Goal: Task Accomplishment & Management: Use online tool/utility

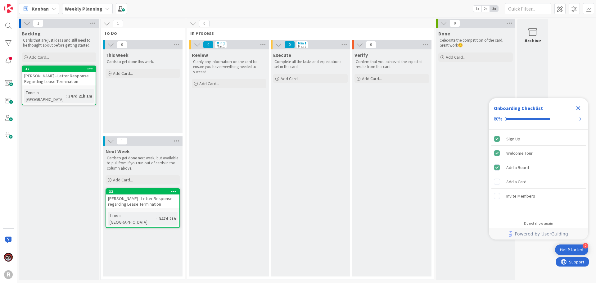
click at [72, 10] on b "Weekly Planning" at bounding box center [84, 9] width 38 height 6
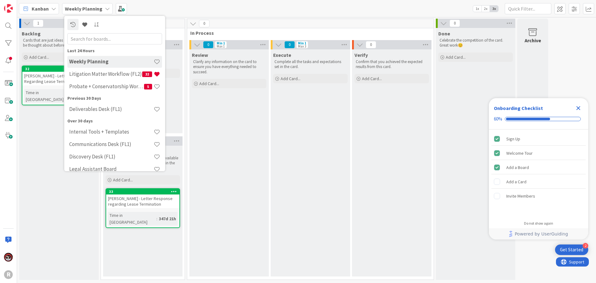
click at [48, 9] on span "Kanban" at bounding box center [40, 8] width 17 height 7
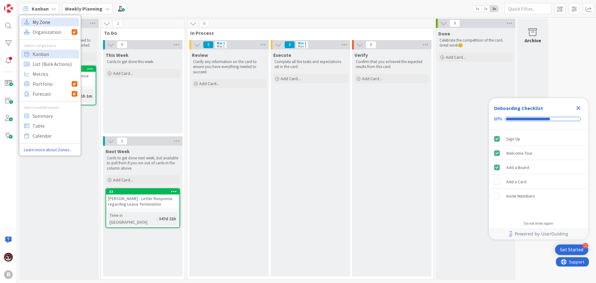
click at [49, 22] on span "My Zone" at bounding box center [55, 21] width 45 height 9
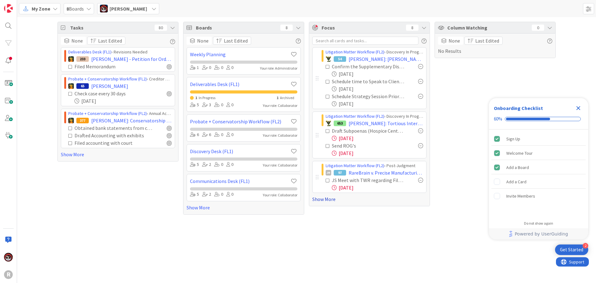
click at [322, 198] on link "Show More" at bounding box center [369, 198] width 114 height 7
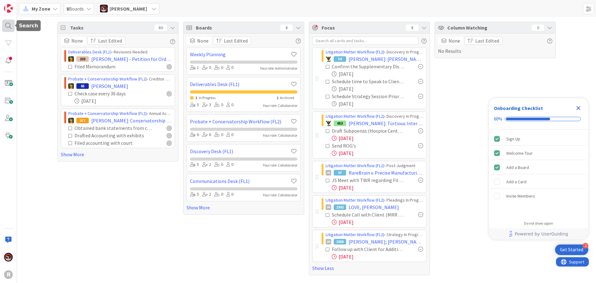
click at [6, 23] on div at bounding box center [8, 26] width 12 height 12
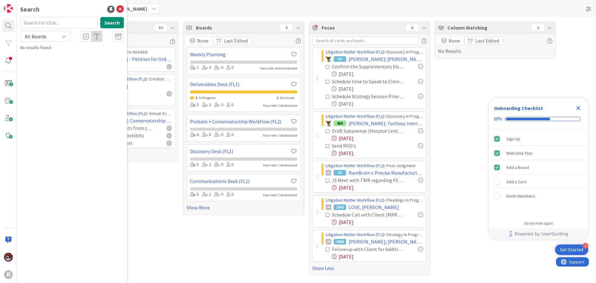
click at [56, 22] on input "text" at bounding box center [59, 22] width 78 height 11
type input "[PERSON_NAME]"
click at [73, 49] on b "Probate + Conservatorship Workflow (FL2) ›" at bounding box center [67, 48] width 76 height 5
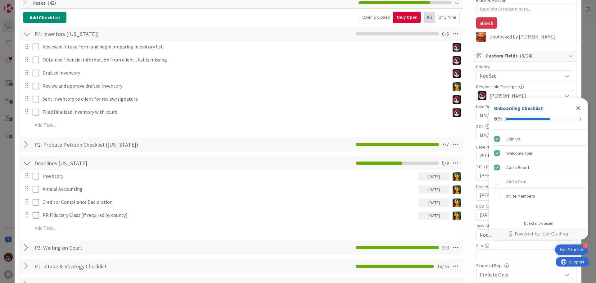
scroll to position [93, 0]
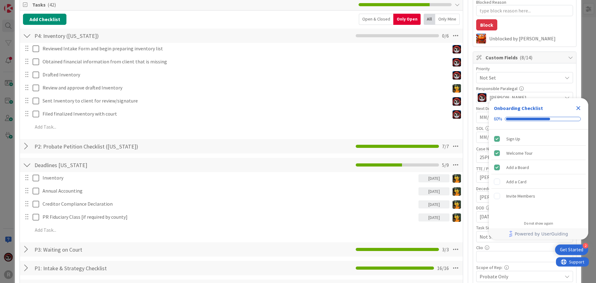
click at [25, 145] on div at bounding box center [27, 146] width 8 height 11
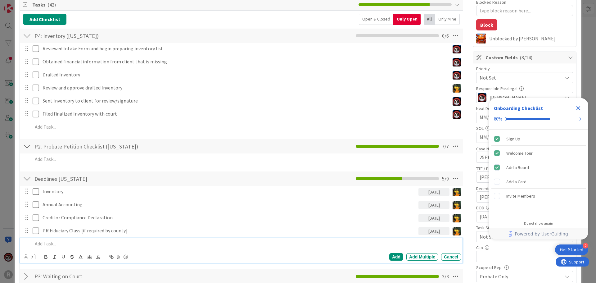
type textarea "x"
click at [70, 245] on p at bounding box center [246, 243] width 426 height 7
click at [25, 258] on icon at bounding box center [26, 256] width 4 height 5
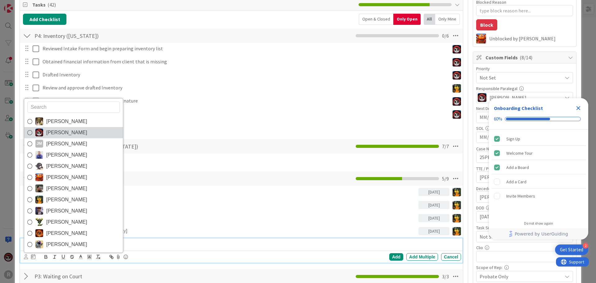
click at [59, 135] on span "[PERSON_NAME]" at bounding box center [66, 132] width 41 height 9
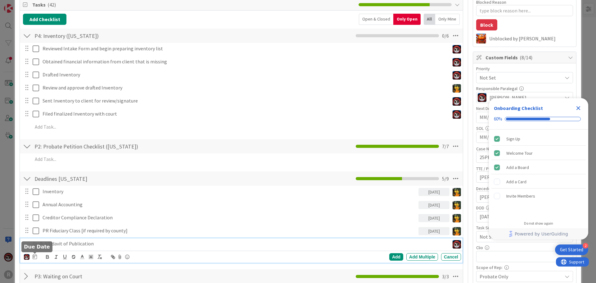
click at [35, 257] on icon at bounding box center [35, 256] width 4 height 5
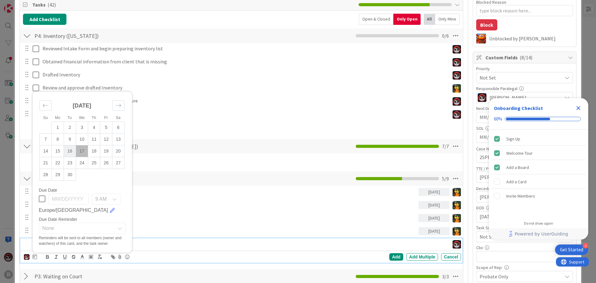
click at [71, 153] on td "16" at bounding box center [70, 151] width 12 height 12
click at [389, 259] on div "Add" at bounding box center [396, 256] width 14 height 7
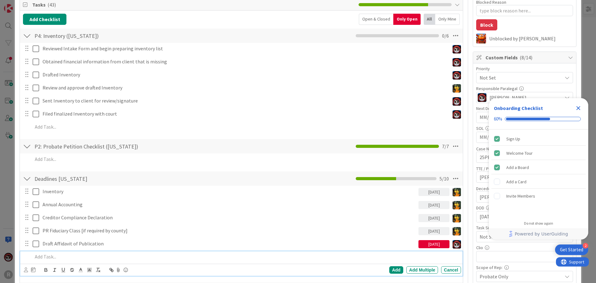
click at [80, 259] on p at bounding box center [246, 256] width 426 height 7
click at [25, 268] on icon at bounding box center [26, 269] width 4 height 5
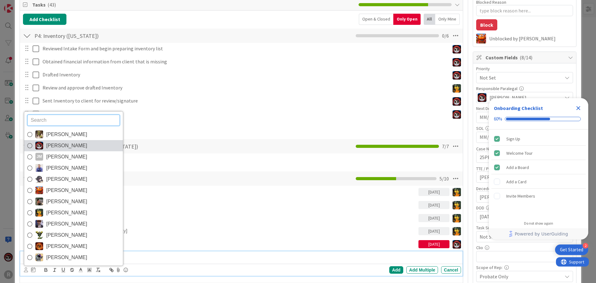
click at [60, 150] on link "[PERSON_NAME]" at bounding box center [73, 145] width 99 height 11
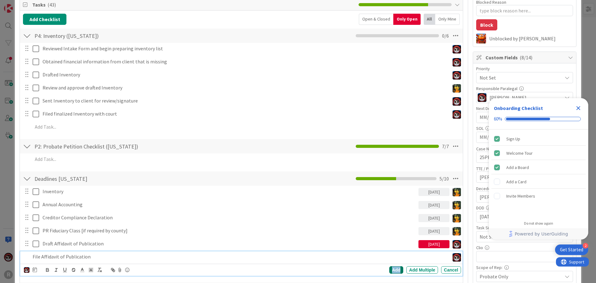
click at [389, 270] on div "Add" at bounding box center [396, 269] width 14 height 7
type textarea "x"
click at [56, 258] on p "File Affidavit of Publication" at bounding box center [245, 256] width 404 height 7
click at [36, 270] on icon at bounding box center [35, 269] width 4 height 5
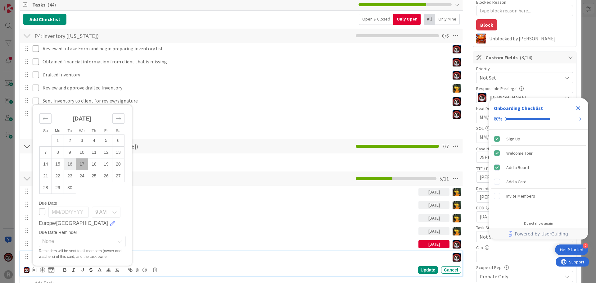
click at [71, 162] on td "16" at bounding box center [70, 164] width 12 height 12
type input "[DATE]"
click at [413, 272] on div "Update Cancel" at bounding box center [376, 269] width 169 height 7
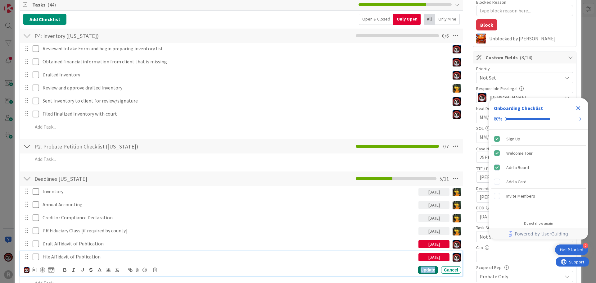
click at [422, 269] on div "Update" at bounding box center [428, 269] width 20 height 7
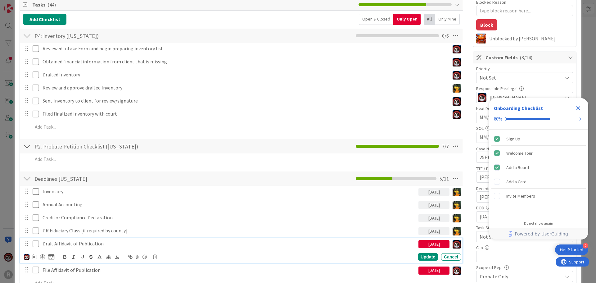
click at [86, 242] on p "Draft Affidavit of Publication" at bounding box center [229, 243] width 373 height 7
click at [43, 257] on div at bounding box center [42, 256] width 5 height 5
click at [418, 257] on div "Update" at bounding box center [428, 256] width 20 height 7
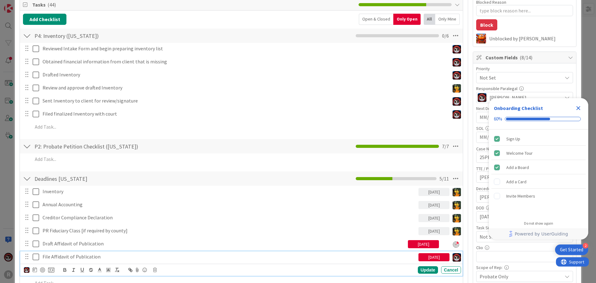
click at [80, 259] on p "File Affidavit of Publication" at bounding box center [229, 256] width 373 height 7
click at [43, 270] on div at bounding box center [42, 269] width 5 height 5
type textarea "x"
click at [418, 269] on div "Update" at bounding box center [428, 269] width 20 height 7
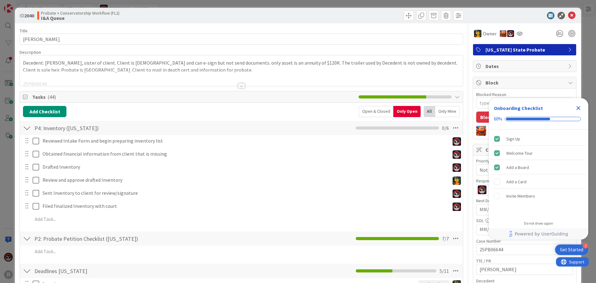
scroll to position [0, 0]
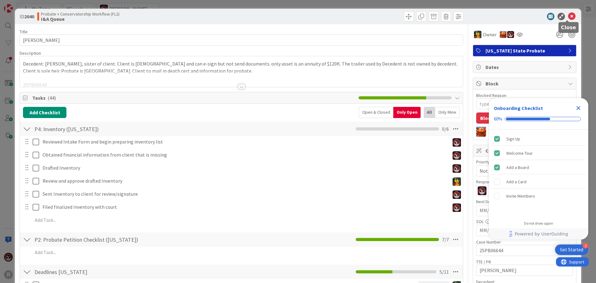
click at [568, 16] on icon at bounding box center [571, 16] width 7 height 7
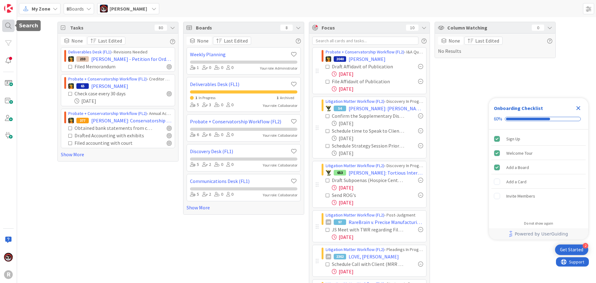
click at [3, 24] on div at bounding box center [8, 26] width 12 height 12
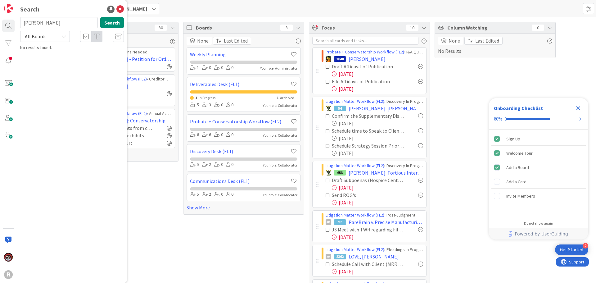
drag, startPoint x: 48, startPoint y: 22, endPoint x: 18, endPoint y: 20, distance: 30.2
click at [18, 20] on div "LARSON Search" at bounding box center [71, 24] width 111 height 14
type input "saucedo"
click at [88, 57] on p "SAUCEDO , Elaine" at bounding box center [76, 55] width 95 height 7
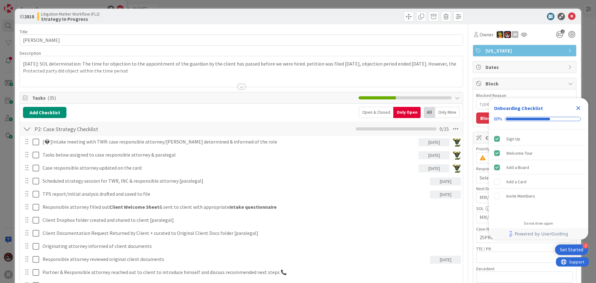
type textarea "x"
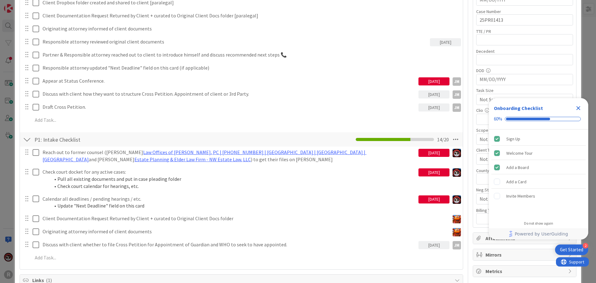
scroll to position [279, 0]
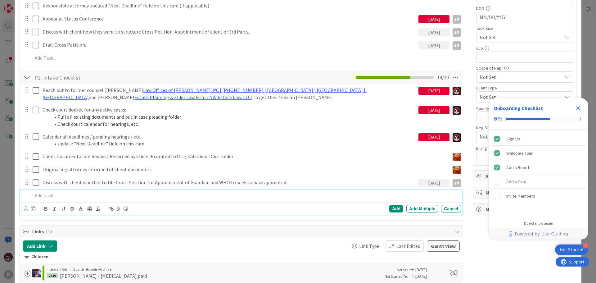
click at [50, 196] on p at bounding box center [246, 195] width 426 height 7
click at [26, 209] on icon at bounding box center [26, 208] width 4 height 5
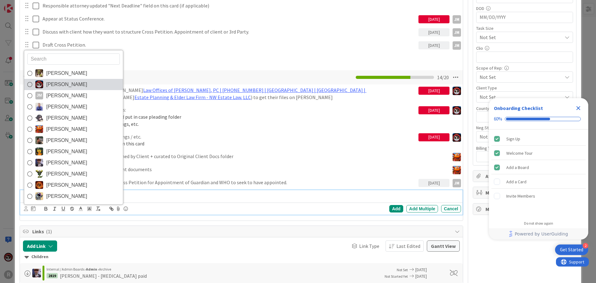
click at [69, 89] on link "[PERSON_NAME]" at bounding box center [73, 84] width 99 height 11
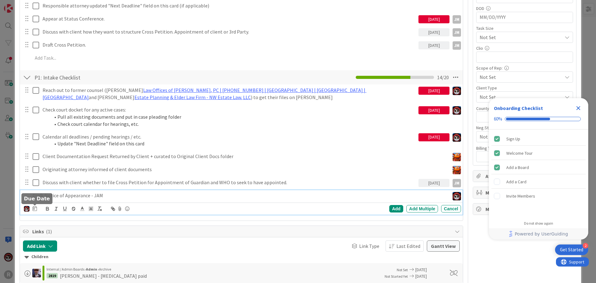
click at [36, 209] on icon at bounding box center [35, 208] width 4 height 5
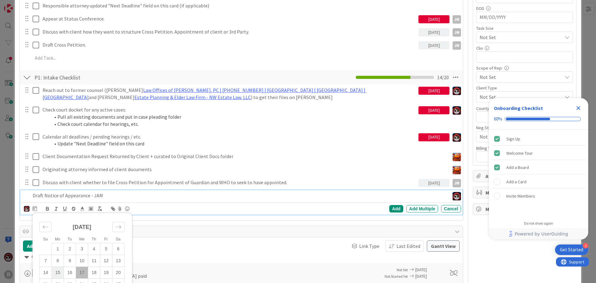
click at [58, 271] on td "15" at bounding box center [58, 272] width 12 height 12
click at [390, 209] on div "Add" at bounding box center [396, 208] width 14 height 7
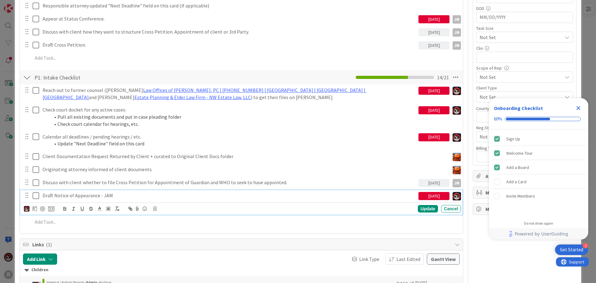
click at [83, 195] on p "Draft Notice of Appearance - JAM" at bounding box center [229, 195] width 373 height 7
click at [43, 208] on div at bounding box center [42, 208] width 5 height 5
click at [420, 209] on div "Update" at bounding box center [428, 208] width 20 height 7
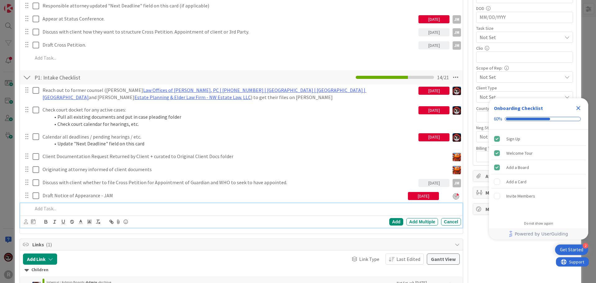
click at [90, 209] on p at bounding box center [246, 208] width 426 height 7
click at [26, 223] on icon at bounding box center [26, 221] width 4 height 5
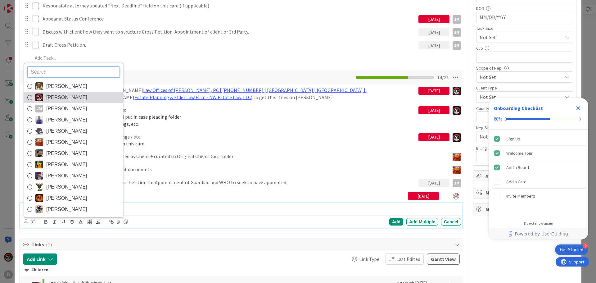
click at [61, 98] on span "[PERSON_NAME]" at bounding box center [66, 97] width 41 height 9
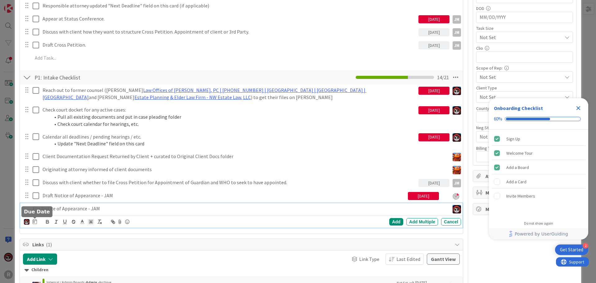
click at [37, 221] on icon at bounding box center [35, 221] width 4 height 5
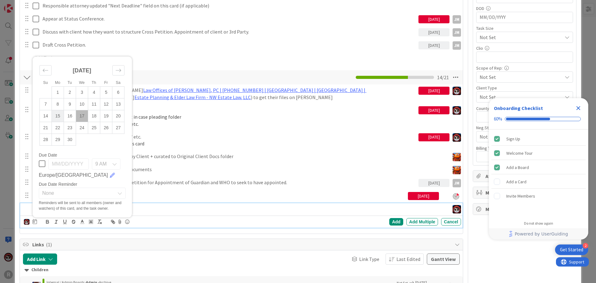
click at [57, 115] on td "15" at bounding box center [58, 116] width 12 height 12
click at [389, 222] on div "Add" at bounding box center [396, 221] width 14 height 7
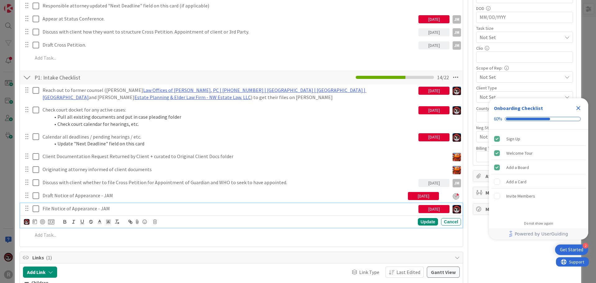
click at [81, 210] on p "File Notice of Appearance - JAM" at bounding box center [229, 208] width 373 height 7
click at [43, 222] on div at bounding box center [42, 221] width 5 height 5
click at [425, 221] on div "Update" at bounding box center [428, 221] width 20 height 7
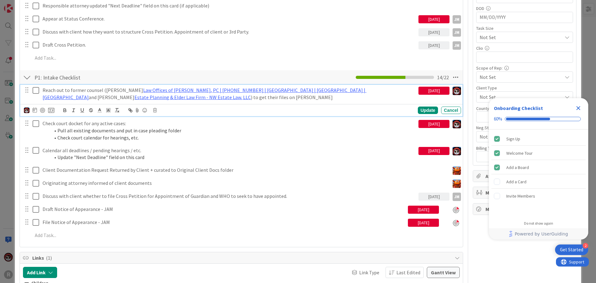
click at [114, 91] on p "Reach out to former counsel (Bonnie Popia Law Offices of Bonnie Popia, PC | 503…" at bounding box center [229, 94] width 373 height 14
click at [42, 108] on div at bounding box center [42, 110] width 5 height 5
click at [425, 112] on div "Update" at bounding box center [428, 109] width 20 height 7
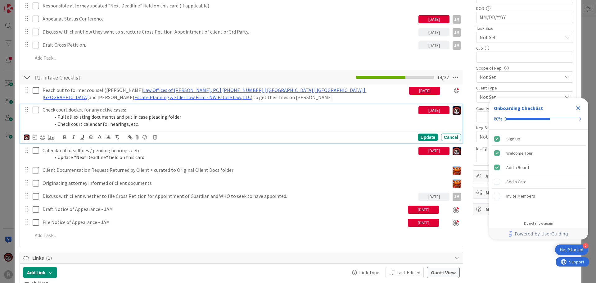
click at [76, 111] on p "Check court docket for any active cases:" at bounding box center [229, 109] width 373 height 7
click at [41, 137] on div at bounding box center [42, 137] width 5 height 5
click at [422, 134] on div "Update" at bounding box center [428, 136] width 20 height 7
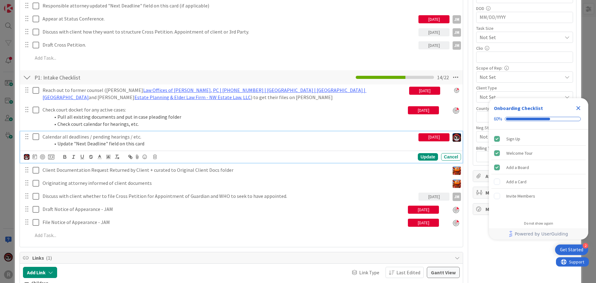
click at [84, 138] on p "Calendar all deadlines / pending hearings / etc." at bounding box center [229, 136] width 373 height 7
click at [43, 156] on div at bounding box center [42, 156] width 5 height 5
click at [420, 155] on div "Update" at bounding box center [428, 156] width 20 height 7
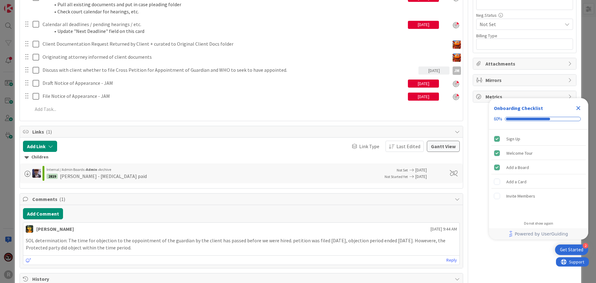
scroll to position [341, 0]
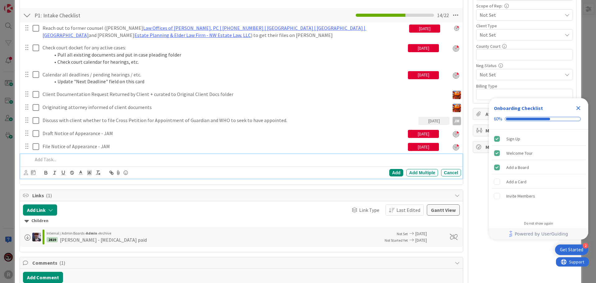
click at [65, 154] on div at bounding box center [245, 159] width 431 height 11
drag, startPoint x: 70, startPoint y: 162, endPoint x: -3, endPoint y: 160, distance: 73.9
click at [0, 160] on html "2 Get Started Onboarding Checklist 60% Sign Up Welcome Tour Add a Board Add a C…" at bounding box center [298, 141] width 596 height 283
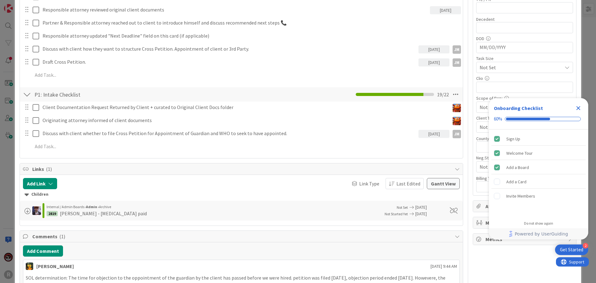
scroll to position [236, 0]
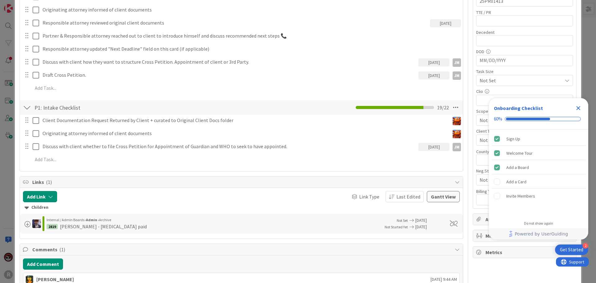
type textarea "x"
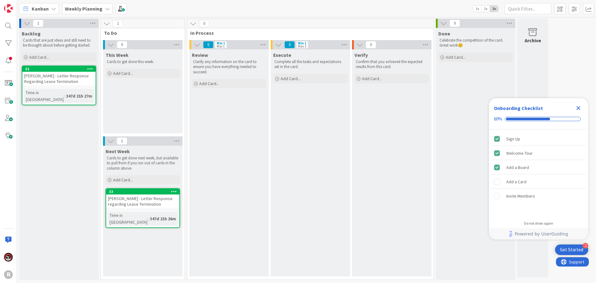
click at [40, 8] on span "Kanban" at bounding box center [40, 8] width 17 height 7
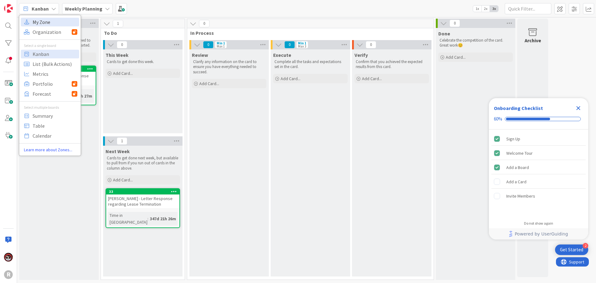
click at [46, 25] on span "My Zone" at bounding box center [55, 21] width 45 height 9
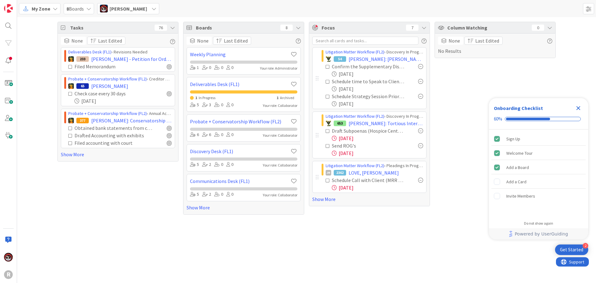
click at [144, 209] on div "Tasks 76 None Last Edited Deliverables Desk (FL1) › Revisions Needed 233 [PERSO…" at bounding box center [117, 118] width 121 height 193
click at [14, 28] on div at bounding box center [8, 26] width 12 height 12
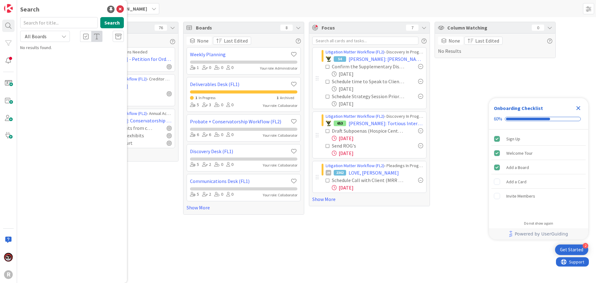
click at [48, 22] on input "text" at bounding box center [59, 22] width 78 height 11
type input "[PERSON_NAME]"
click at [64, 62] on span ": Tortious Interference with Economic Relations" at bounding box center [73, 58] width 89 height 12
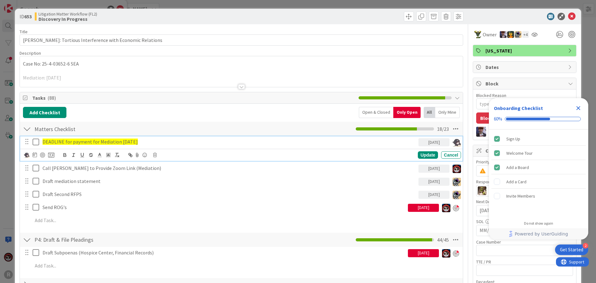
click at [95, 142] on span "DEADLINE for payment for Mediation [DATE]" at bounding box center [90, 141] width 95 height 6
click at [28, 155] on img at bounding box center [27, 155] width 6 height 6
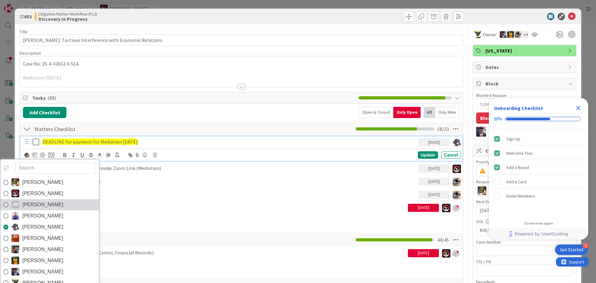
scroll to position [31, 0]
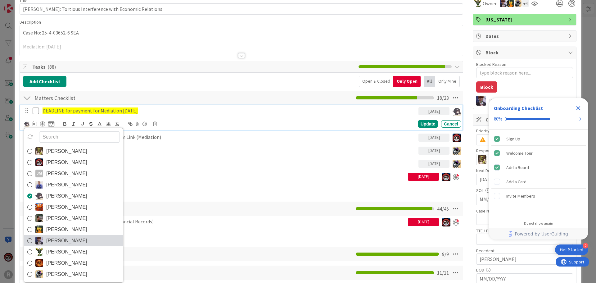
click at [57, 240] on span "[PERSON_NAME]" at bounding box center [66, 240] width 41 height 9
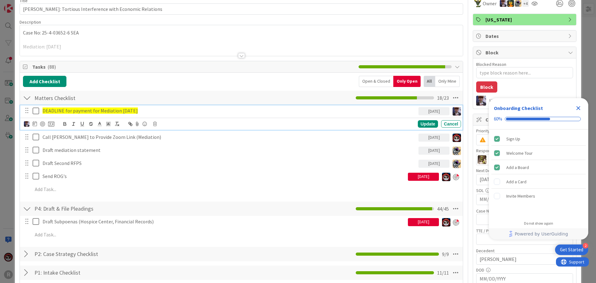
click at [94, 110] on span "DEADLINE for payment for Mediation [DATE]" at bounding box center [90, 110] width 95 height 6
click at [35, 126] on div at bounding box center [35, 123] width 4 height 7
type textarea "x"
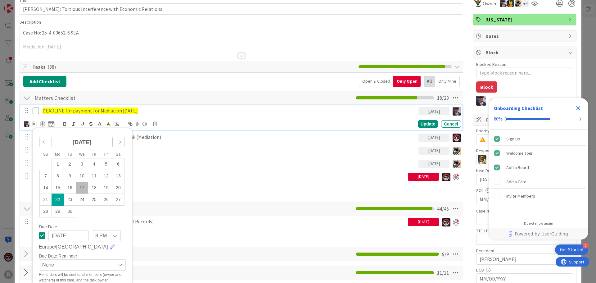
click at [114, 141] on div "Move forward to switch to the next month." at bounding box center [118, 142] width 12 height 10
click at [94, 211] on td "30" at bounding box center [94, 211] width 12 height 12
type input "[DATE]"
type textarea "x"
click at [130, 111] on span "DEADLINE for payment for Mediation [DATE]" at bounding box center [90, 110] width 95 height 6
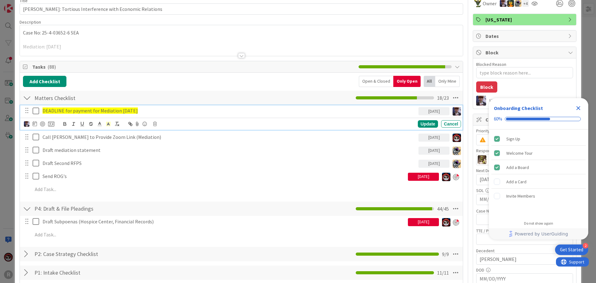
click at [128, 110] on span "DEADLINE for payment for Mediation [DATE]" at bounding box center [90, 110] width 95 height 6
click at [425, 120] on div "Update" at bounding box center [428, 123] width 20 height 7
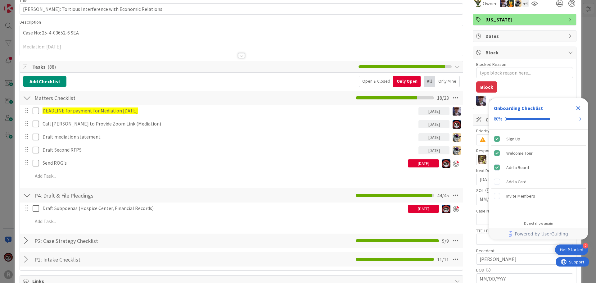
type textarea "x"
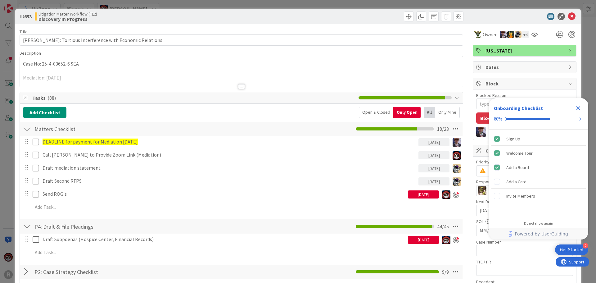
drag, startPoint x: 236, startPoint y: 86, endPoint x: 233, endPoint y: 88, distance: 4.0
click at [238, 86] on div at bounding box center [241, 86] width 7 height 5
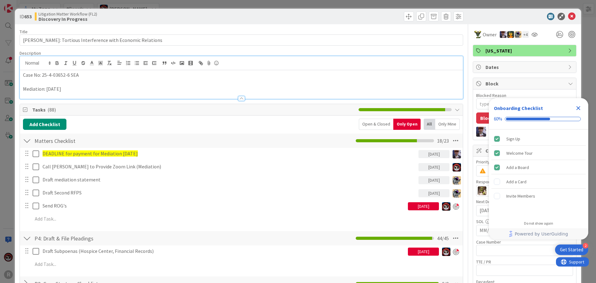
drag, startPoint x: 82, startPoint y: 90, endPoint x: 44, endPoint y: 90, distance: 37.6
click at [44, 90] on p "Mediation: [DATE]" at bounding box center [241, 88] width 437 height 7
type textarea "x"
click at [259, 122] on div "Add Checklist Open & Closed Only Open All Only Mine" at bounding box center [241, 124] width 437 height 11
